Goal: Find specific page/section: Find specific page/section

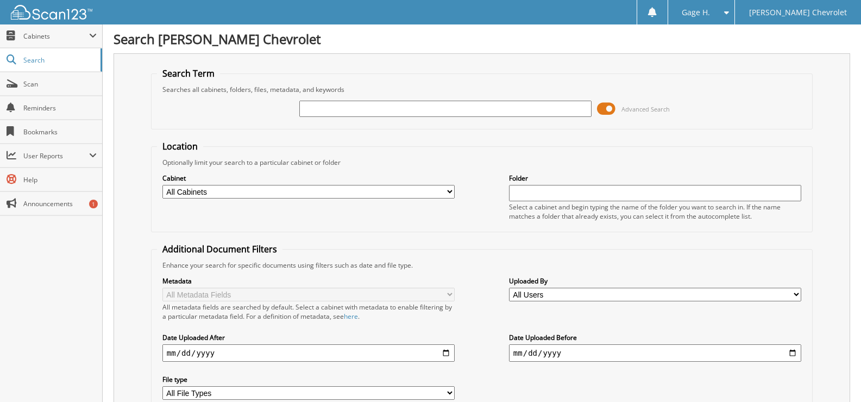
drag, startPoint x: 607, startPoint y: 104, endPoint x: 608, endPoint y: 109, distance: 5.5
click at [608, 108] on span at bounding box center [606, 109] width 18 height 16
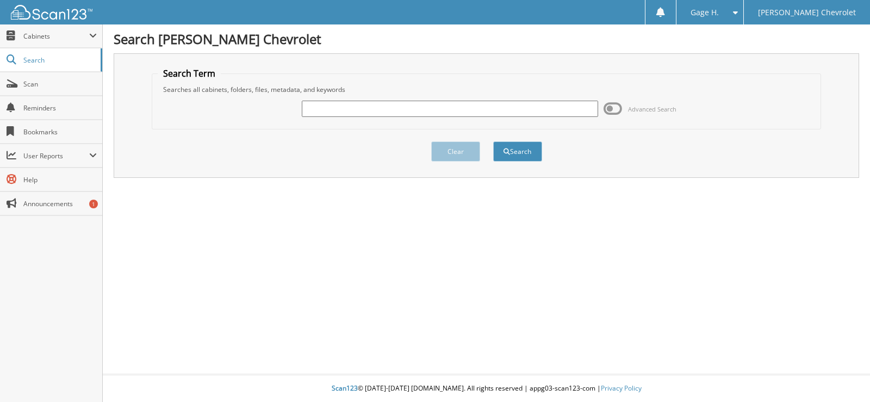
click at [454, 111] on input "text" at bounding box center [450, 109] width 296 height 16
type input "34479"
click at [493, 141] on button "Search" at bounding box center [517, 151] width 49 height 20
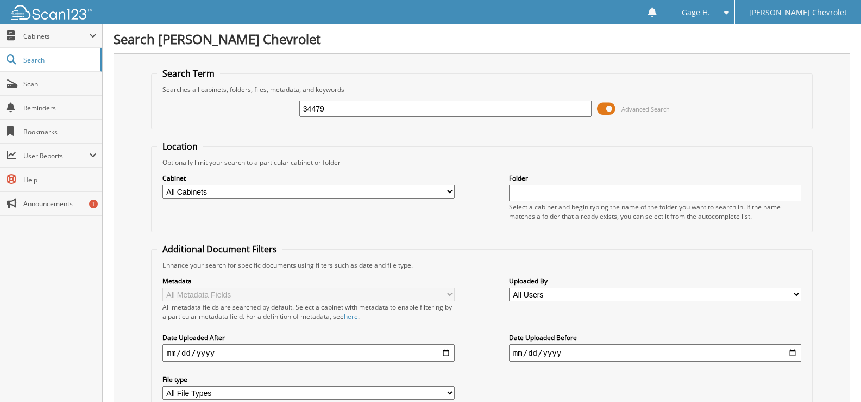
click at [603, 108] on span at bounding box center [606, 109] width 18 height 16
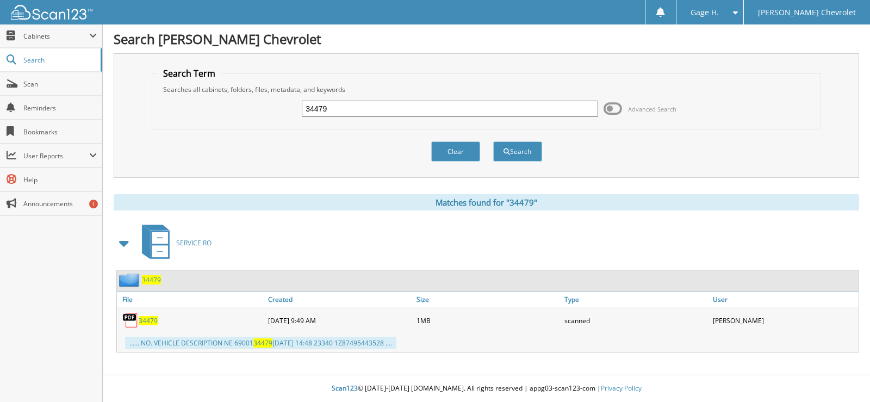
click at [151, 321] on span "34479" at bounding box center [148, 320] width 19 height 9
